Goal: Check status: Check status

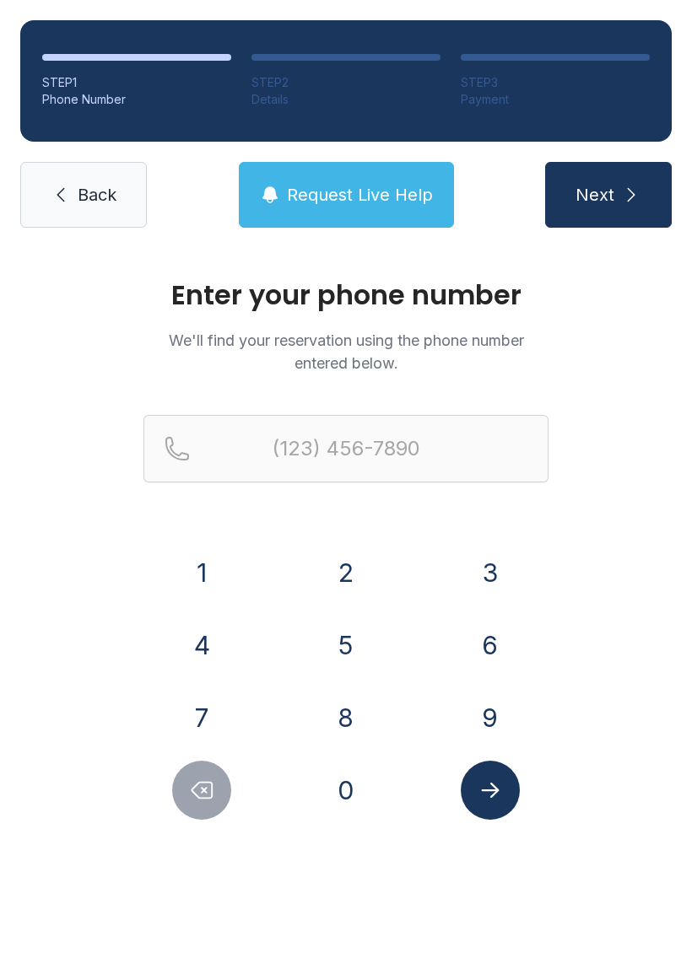
click at [206, 641] on button "4" at bounding box center [201, 645] width 59 height 59
click at [214, 722] on button "7" at bounding box center [201, 717] width 59 height 59
click at [351, 785] on button "0" at bounding box center [345, 790] width 59 height 59
click at [352, 574] on button "2" at bounding box center [345, 572] width 59 height 59
click at [345, 672] on button "5" at bounding box center [345, 645] width 59 height 59
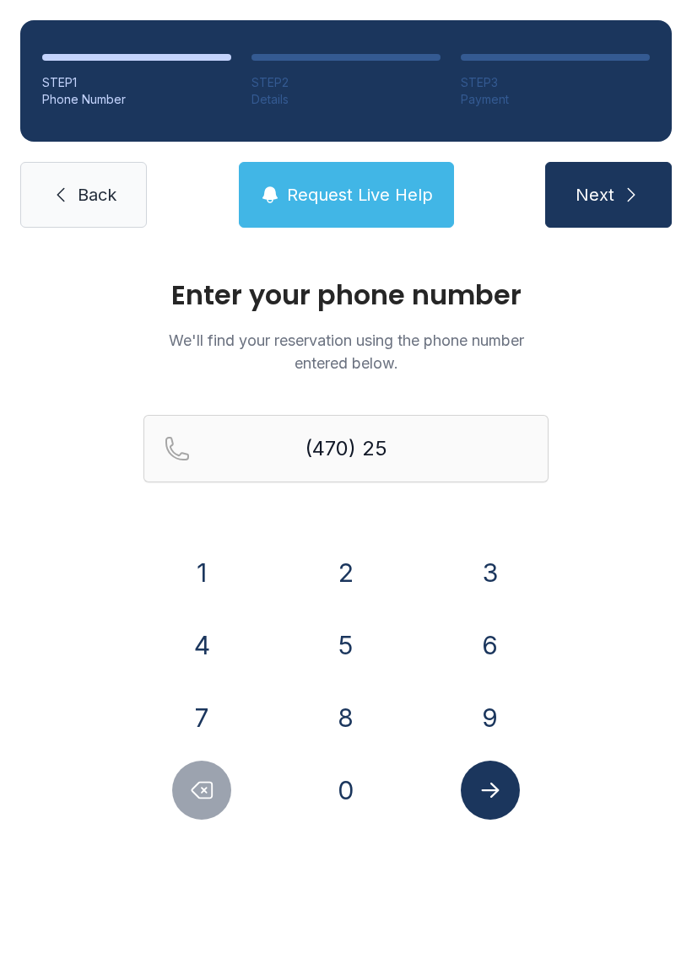
click at [353, 628] on button "5" at bounding box center [345, 645] width 59 height 59
click at [202, 794] on icon "Delete number" at bounding box center [201, 790] width 25 height 25
click at [353, 779] on button "0" at bounding box center [345, 790] width 59 height 59
click at [359, 638] on button "5" at bounding box center [345, 645] width 59 height 59
click at [222, 561] on button "1" at bounding box center [201, 572] width 59 height 59
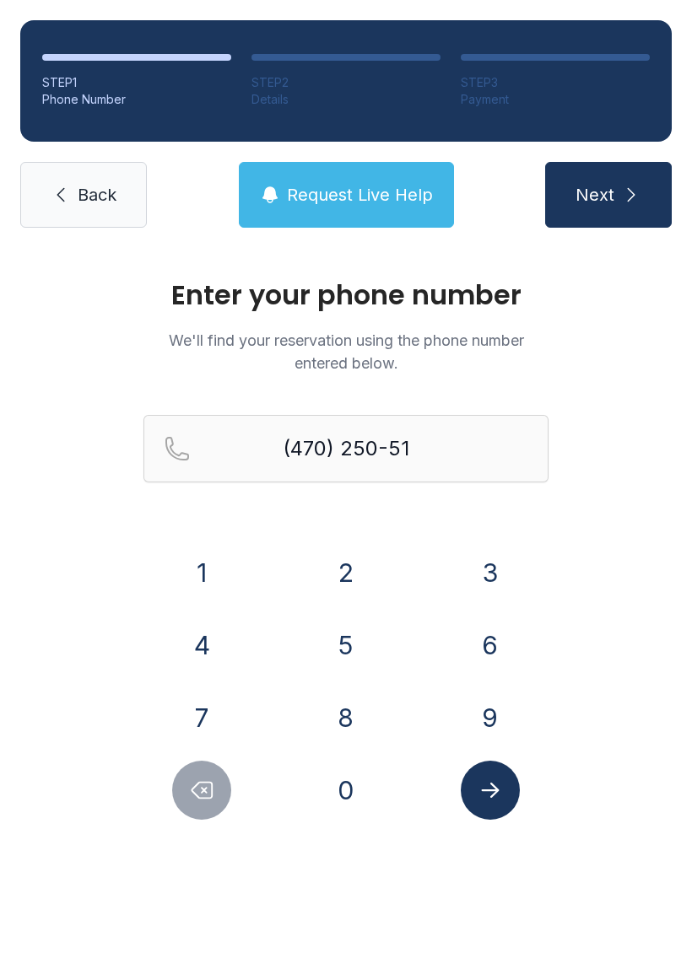
click at [202, 707] on button "7" at bounding box center [201, 717] width 59 height 59
click at [339, 637] on button "5" at bounding box center [345, 645] width 59 height 59
type input "[PHONE_NUMBER]"
click at [499, 793] on icon "Submit lookup form" at bounding box center [489, 790] width 25 height 25
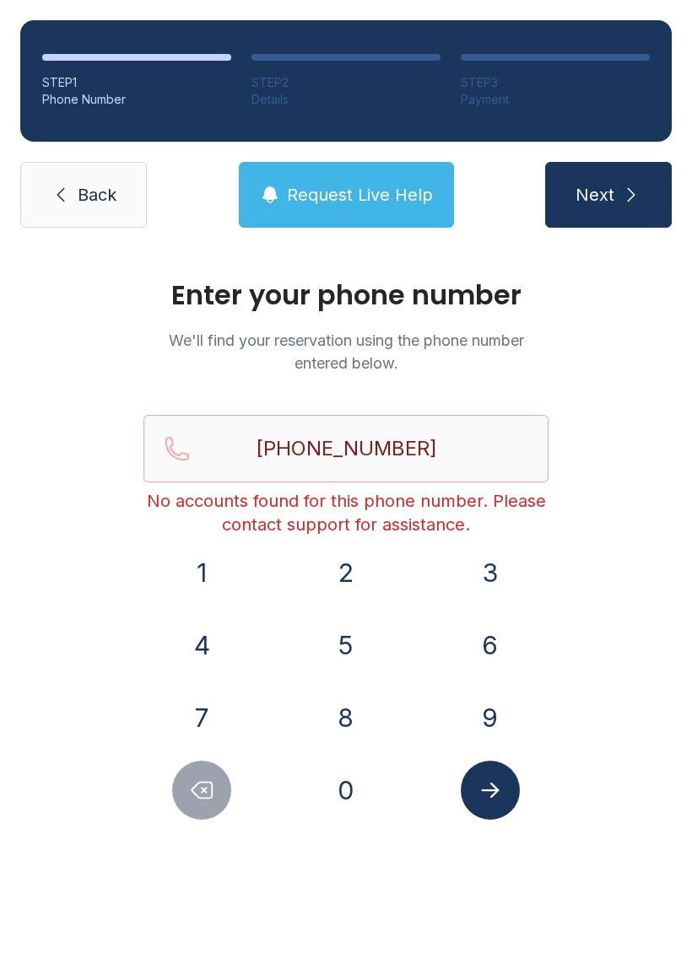
click at [97, 218] on link "Back" at bounding box center [83, 195] width 127 height 66
